Goal: Task Accomplishment & Management: Manage account settings

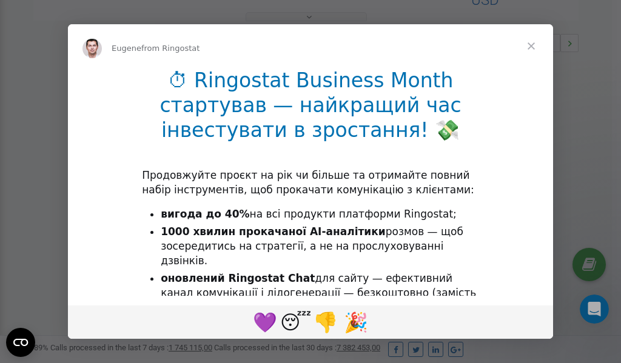
click at [533, 47] on span "Close" at bounding box center [531, 46] width 44 height 44
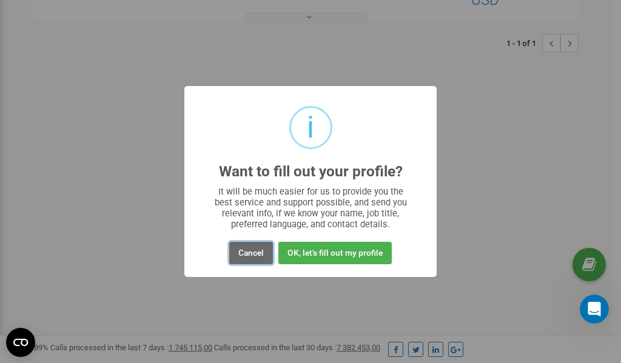
click at [249, 257] on button "Cancel" at bounding box center [251, 253] width 44 height 22
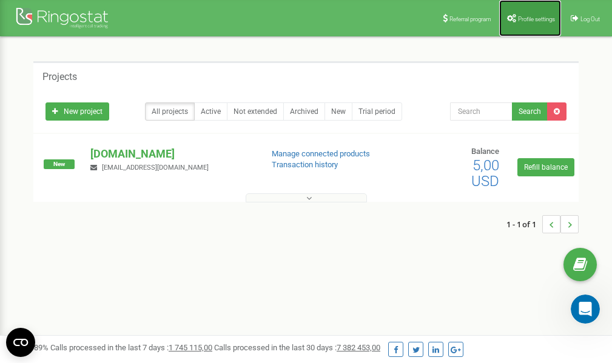
click at [526, 11] on link "Profile settings" at bounding box center [530, 18] width 62 height 36
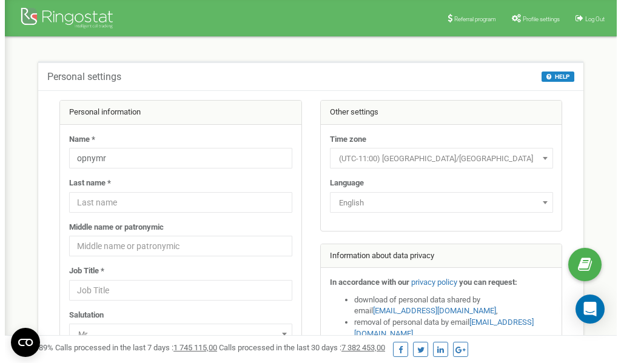
scroll to position [61, 0]
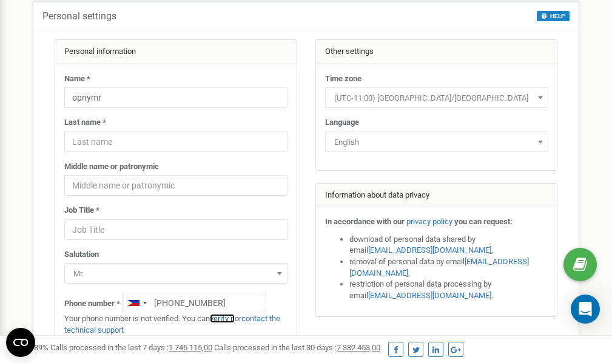
click at [229, 319] on link "verify it" at bounding box center [222, 318] width 25 height 9
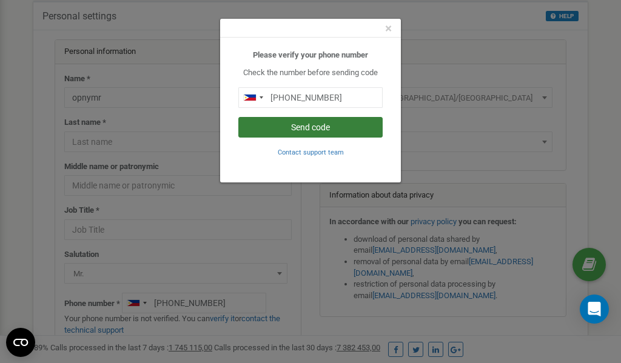
click at [321, 126] on button "Send code" at bounding box center [310, 127] width 144 height 21
